Goal: Information Seeking & Learning: Learn about a topic

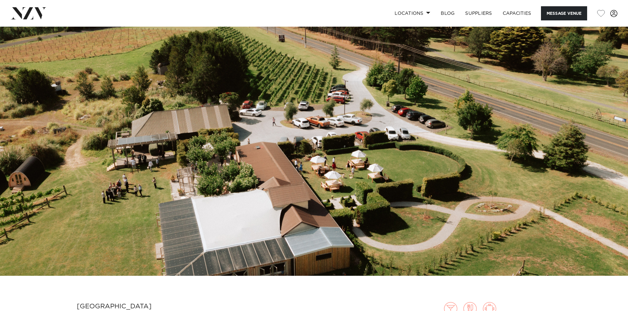
scroll to position [33, 0]
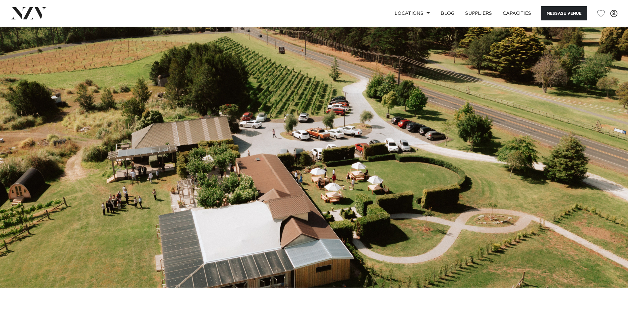
click at [373, 123] on img at bounding box center [314, 141] width 628 height 294
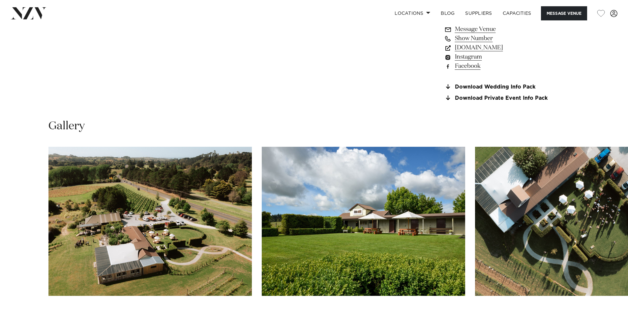
scroll to position [692, 0]
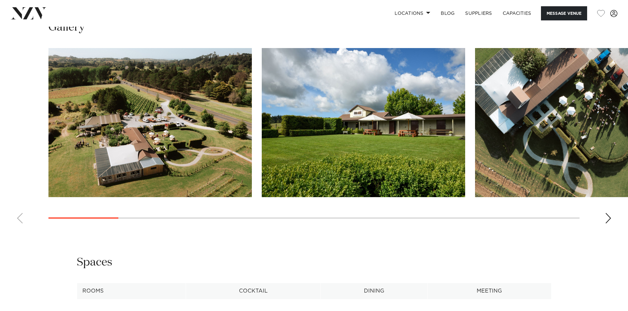
click at [189, 161] on img "1 / 19" at bounding box center [149, 122] width 203 height 149
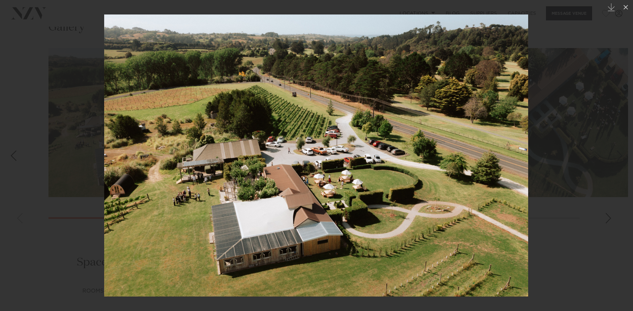
click at [596, 160] on div at bounding box center [316, 155] width 633 height 311
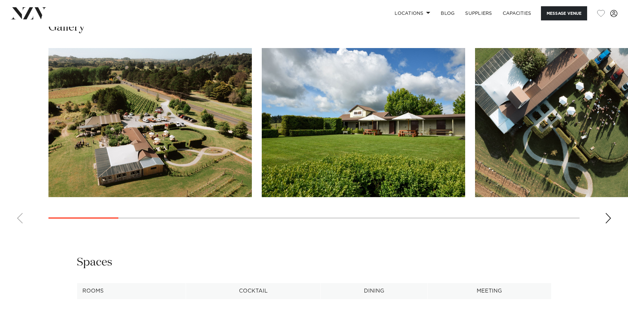
click at [321, 137] on img "2 / 19" at bounding box center [363, 122] width 203 height 149
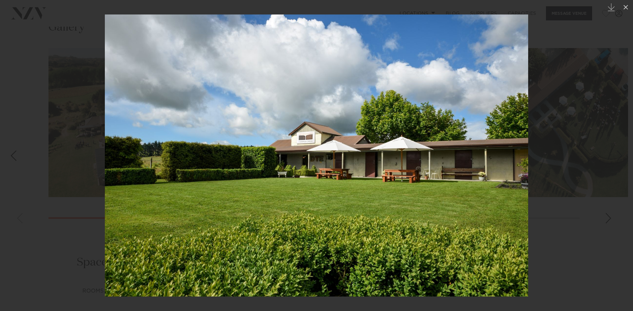
click at [321, 137] on img at bounding box center [316, 156] width 423 height 282
click at [545, 179] on div at bounding box center [316, 155] width 633 height 311
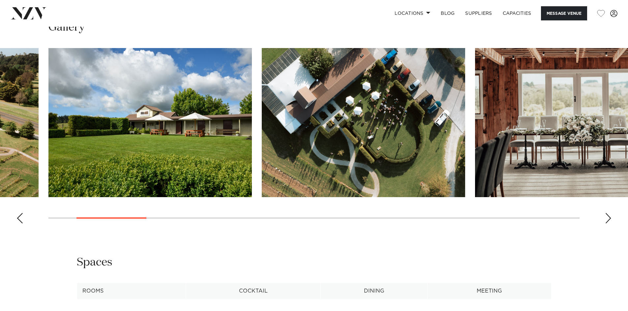
click at [429, 170] on img "3 / 19" at bounding box center [363, 122] width 203 height 149
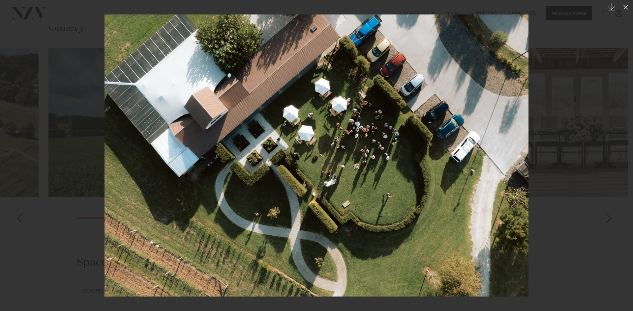
click at [580, 168] on div at bounding box center [316, 155] width 633 height 311
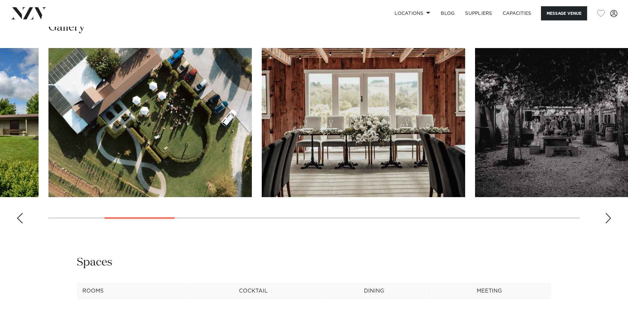
click at [580, 168] on img "5 / 19" at bounding box center [576, 122] width 203 height 149
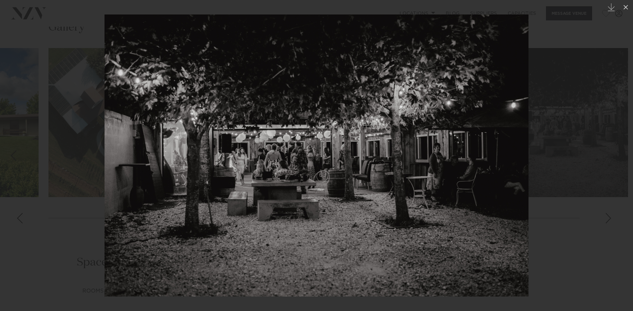
click at [535, 159] on div at bounding box center [316, 155] width 633 height 311
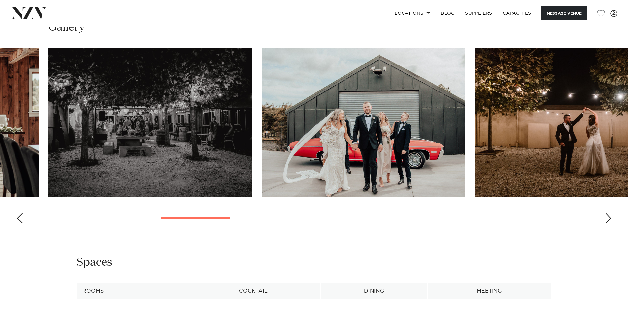
click at [609, 224] on div "Next slide" at bounding box center [608, 218] width 7 height 11
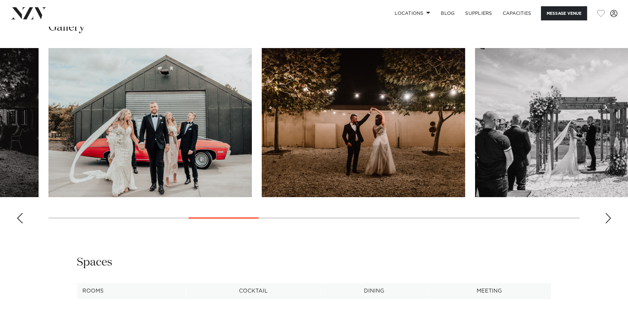
click at [609, 224] on div "Next slide" at bounding box center [608, 218] width 7 height 11
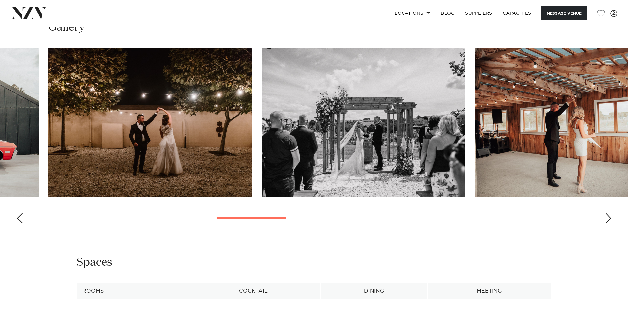
click at [609, 224] on div "Next slide" at bounding box center [608, 218] width 7 height 11
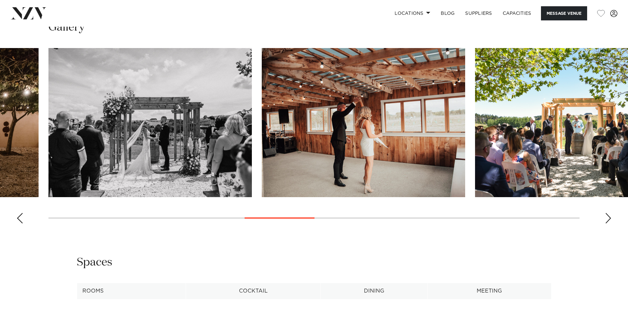
click at [375, 143] on img "9 / 19" at bounding box center [363, 122] width 203 height 149
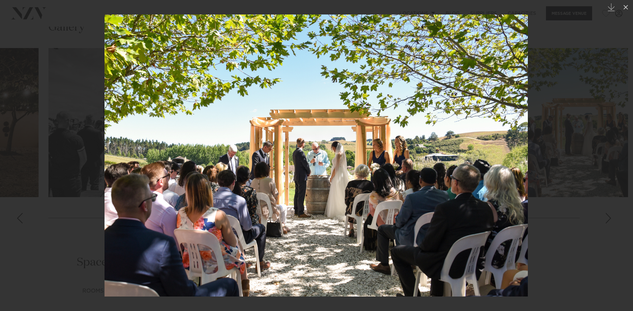
click at [46, 182] on div at bounding box center [316, 155] width 633 height 311
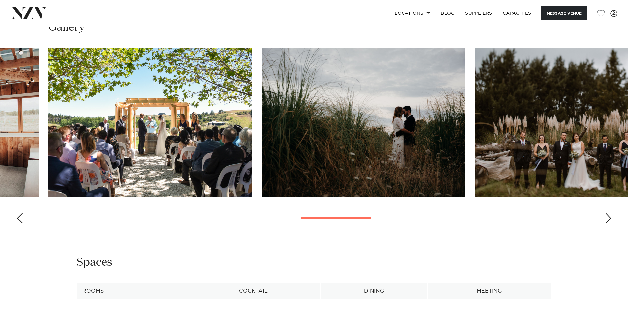
click at [608, 224] on div "Next slide" at bounding box center [608, 218] width 7 height 11
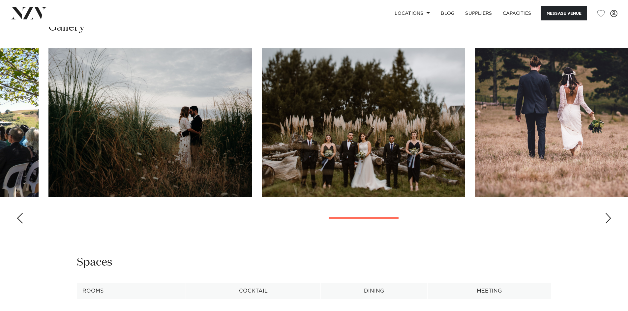
click at [608, 224] on div "Next slide" at bounding box center [608, 218] width 7 height 11
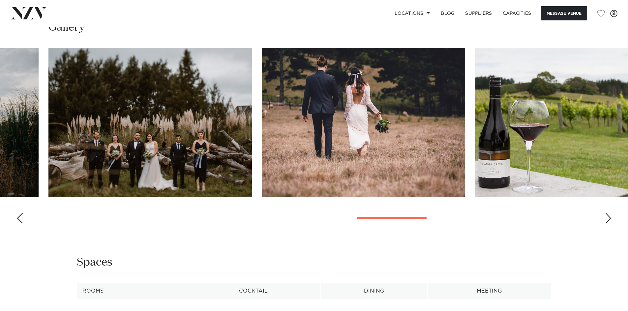
click at [608, 224] on div "Next slide" at bounding box center [608, 218] width 7 height 11
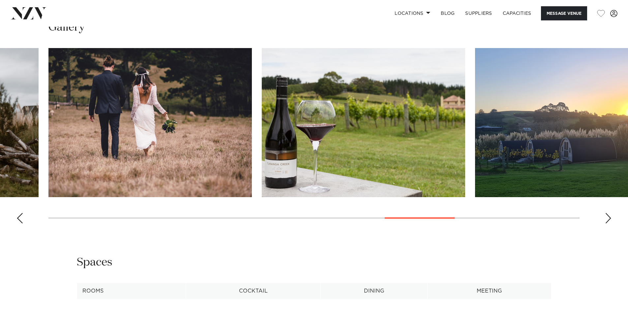
click at [608, 224] on div "Next slide" at bounding box center [608, 218] width 7 height 11
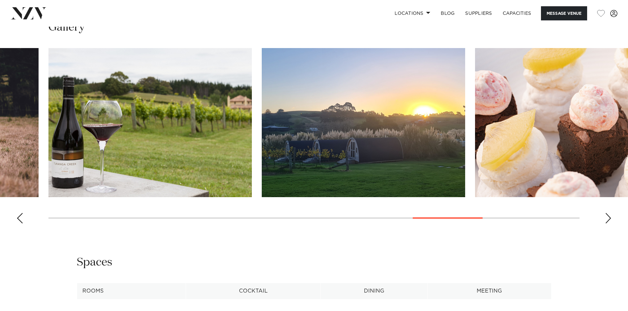
click at [608, 224] on div "Next slide" at bounding box center [608, 218] width 7 height 11
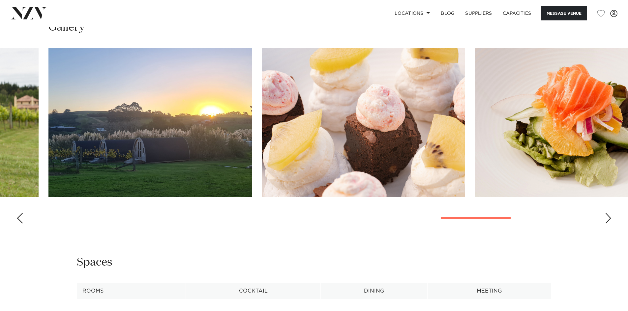
click at [608, 224] on div "Next slide" at bounding box center [608, 218] width 7 height 11
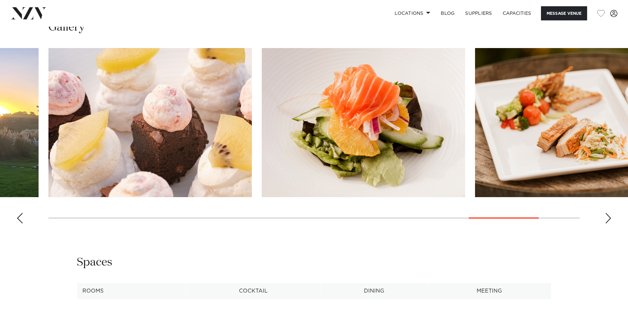
click at [608, 224] on div "Next slide" at bounding box center [608, 218] width 7 height 11
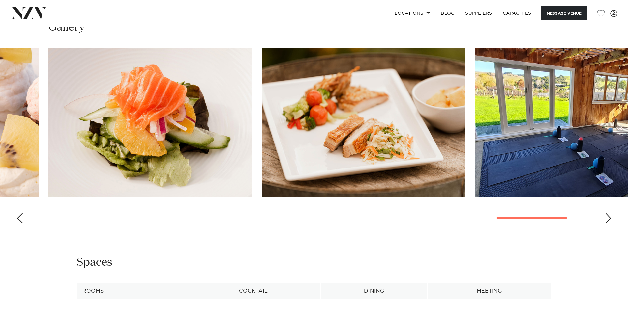
click at [608, 224] on div "Next slide" at bounding box center [608, 218] width 7 height 11
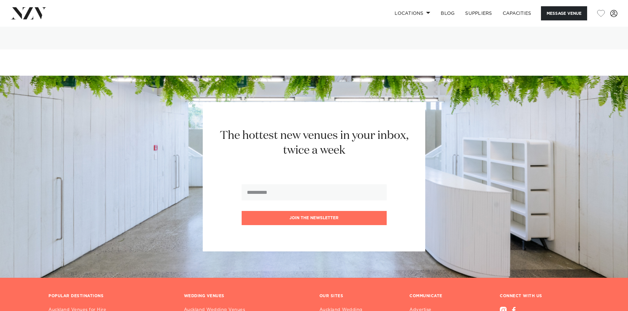
scroll to position [1430, 0]
